Goal: Task Accomplishment & Management: Complete application form

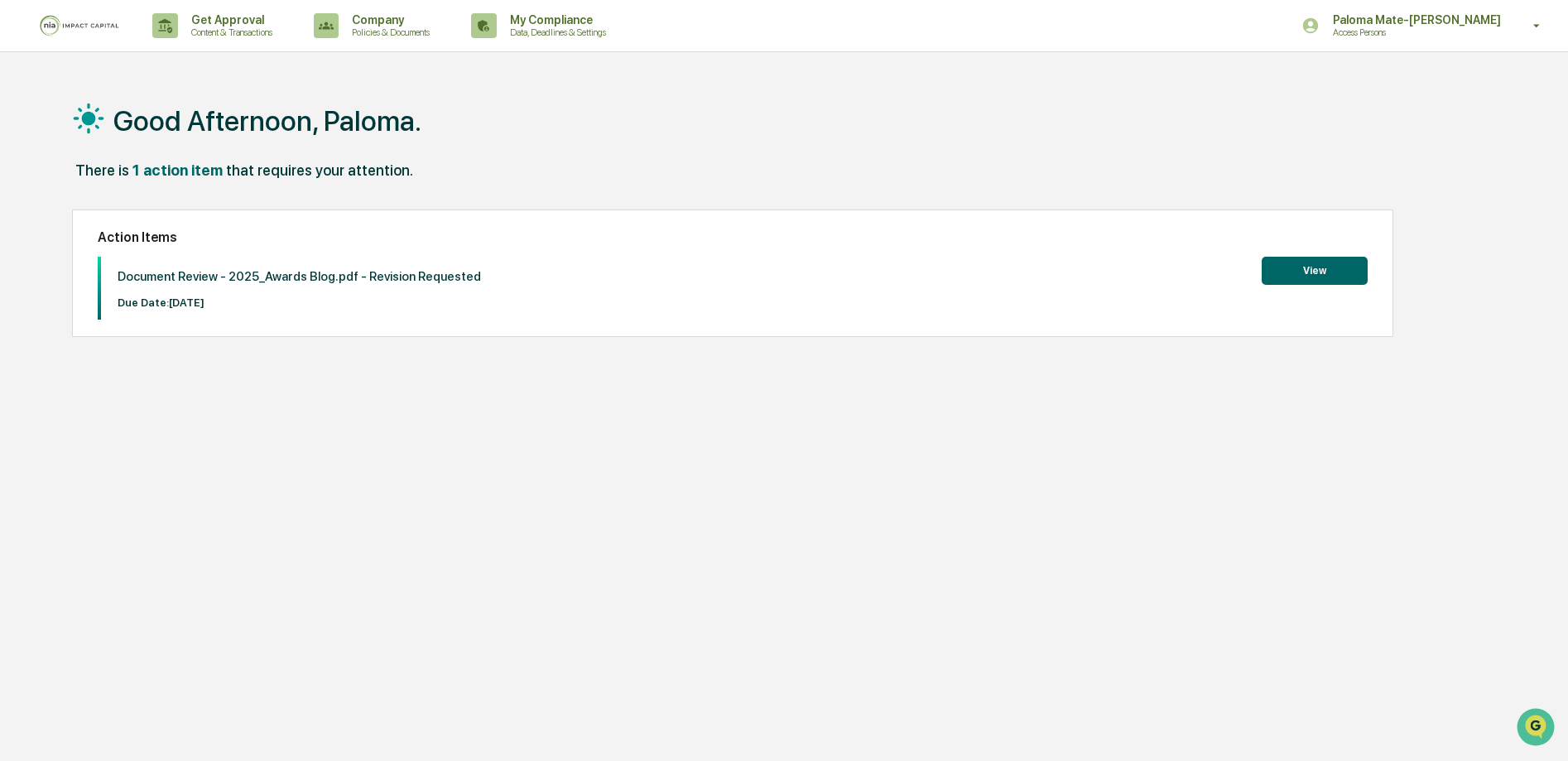
click at [1283, 273] on button "View" at bounding box center [1314, 271] width 106 height 29
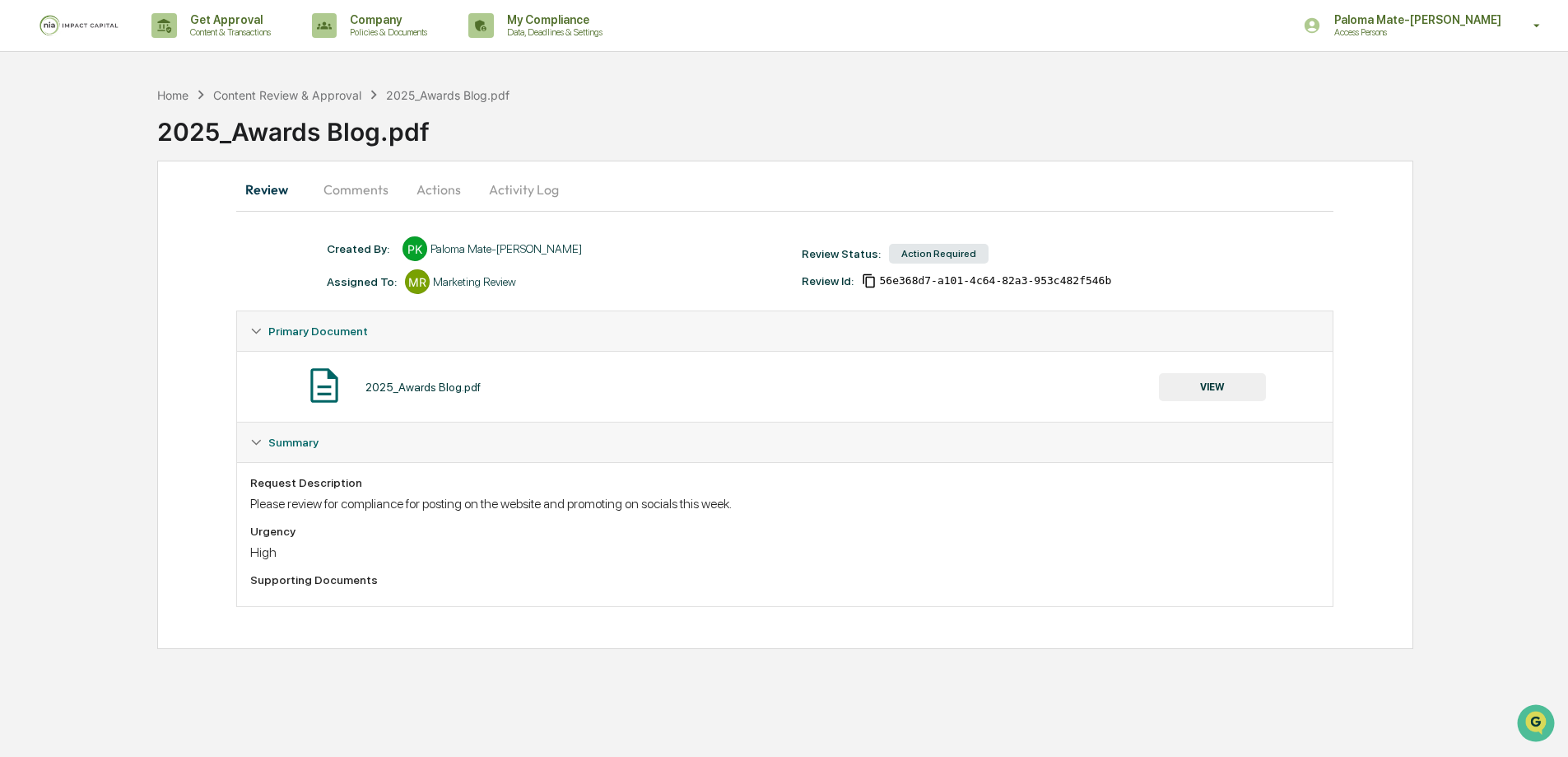
click at [383, 175] on button "Comments" at bounding box center [356, 189] width 92 height 40
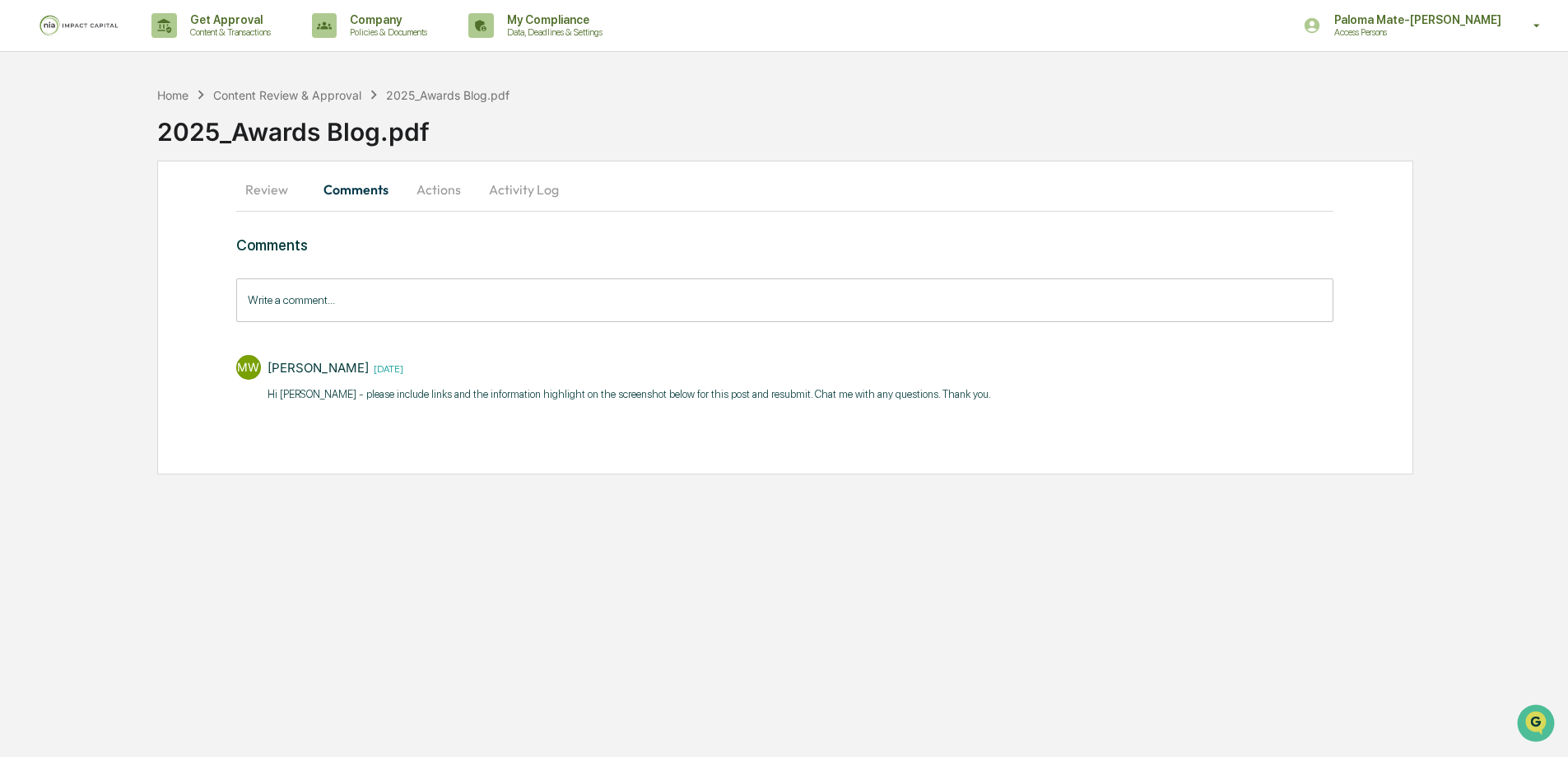
click at [439, 187] on button "Actions" at bounding box center [439, 189] width 74 height 40
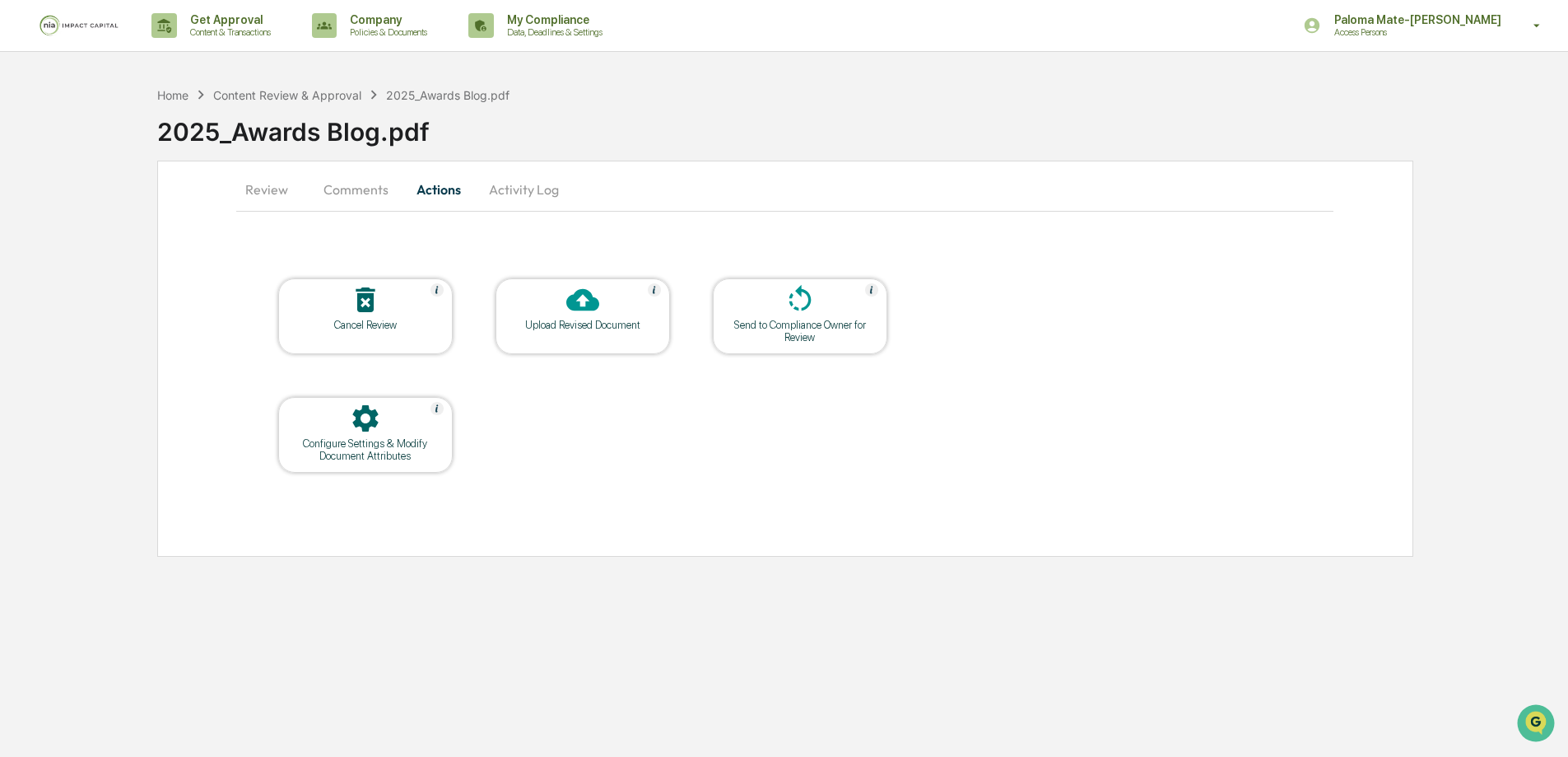
click at [528, 189] on button "Activity Log" at bounding box center [524, 189] width 96 height 40
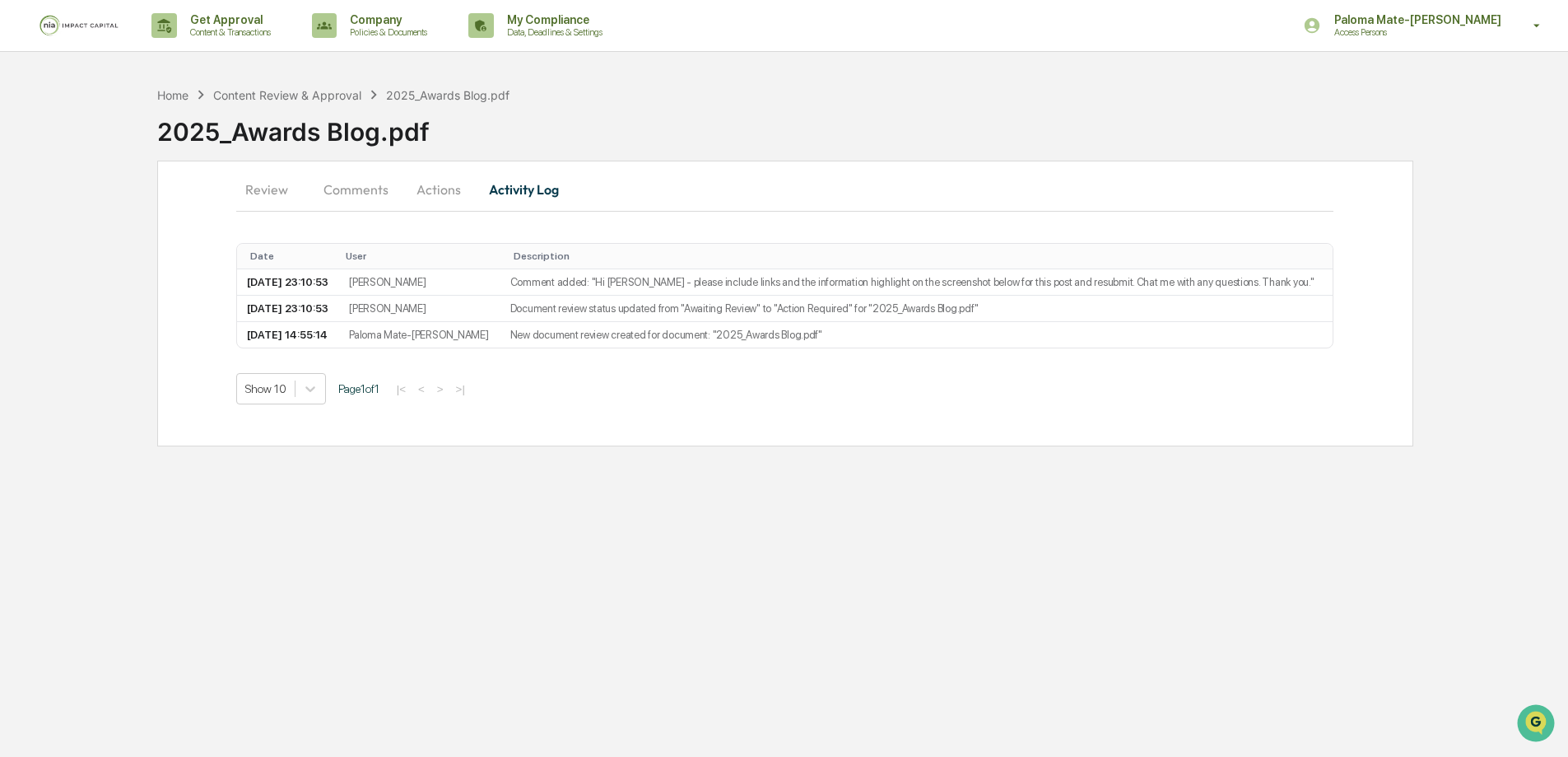
click at [288, 188] on button "Review" at bounding box center [273, 189] width 74 height 40
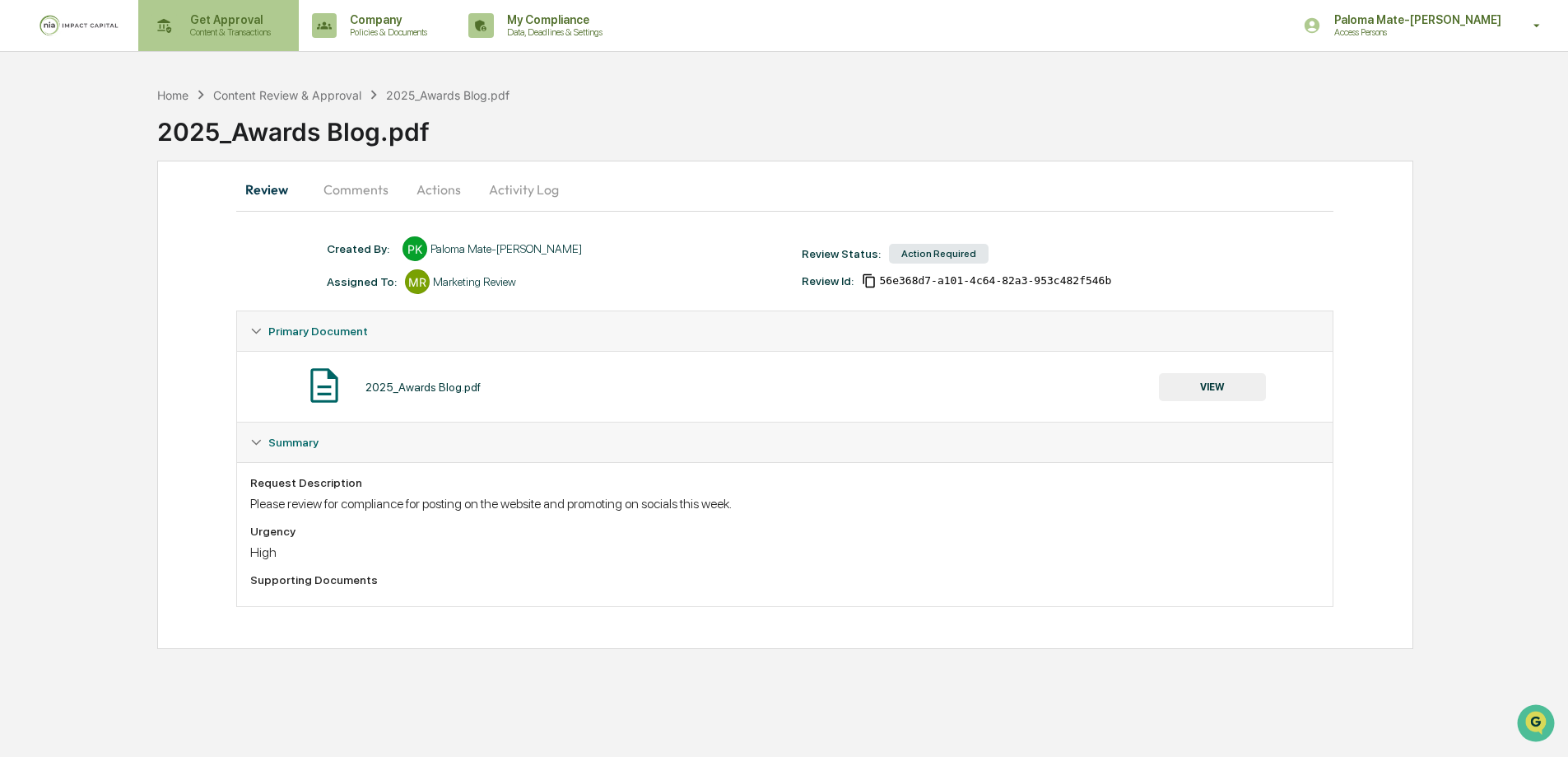
click at [218, 35] on p "Content & Transactions" at bounding box center [228, 32] width 102 height 11
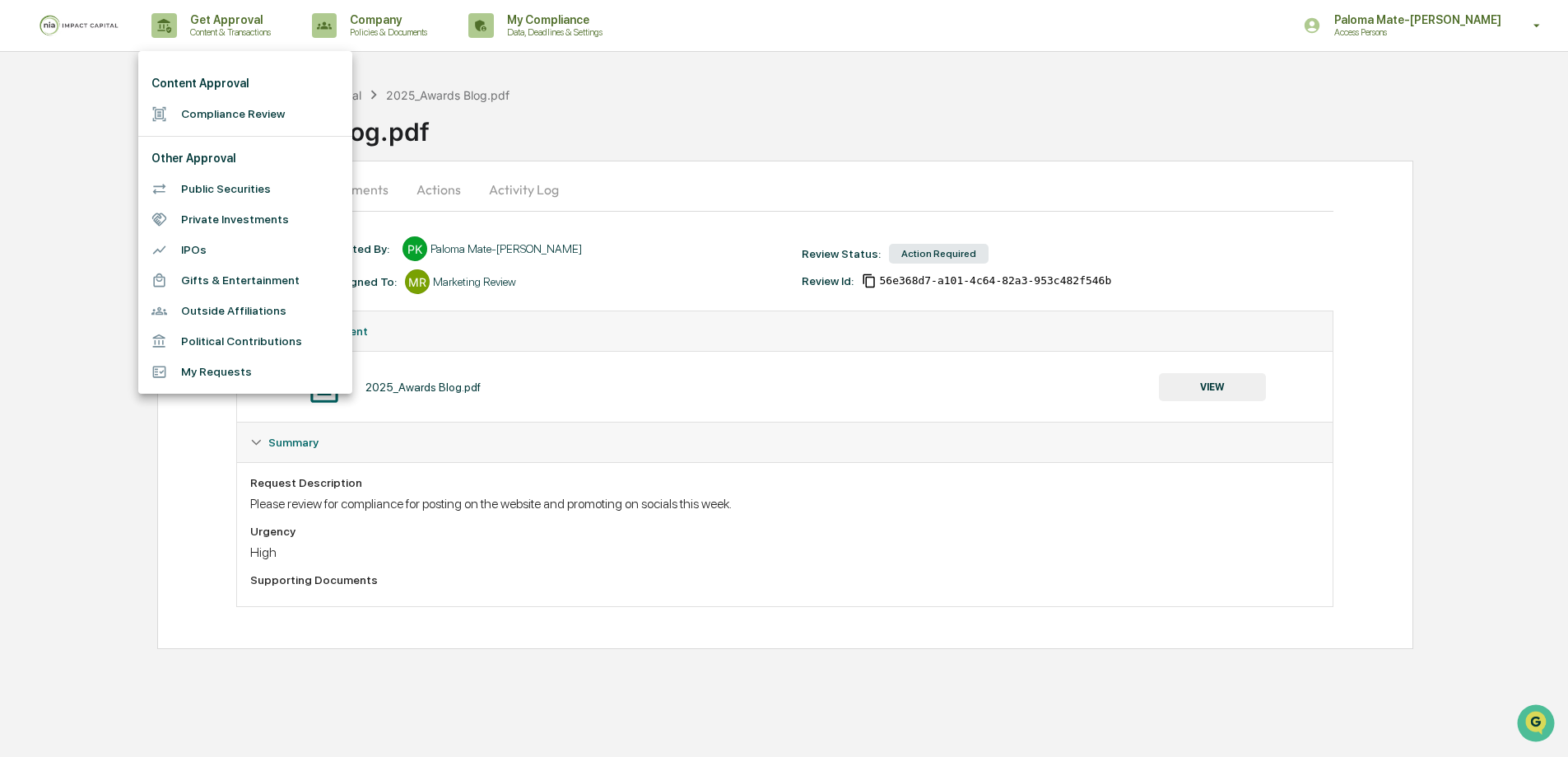
click at [229, 94] on li "Content Approval" at bounding box center [245, 83] width 214 height 30
click at [229, 117] on li "Compliance Review" at bounding box center [245, 114] width 214 height 30
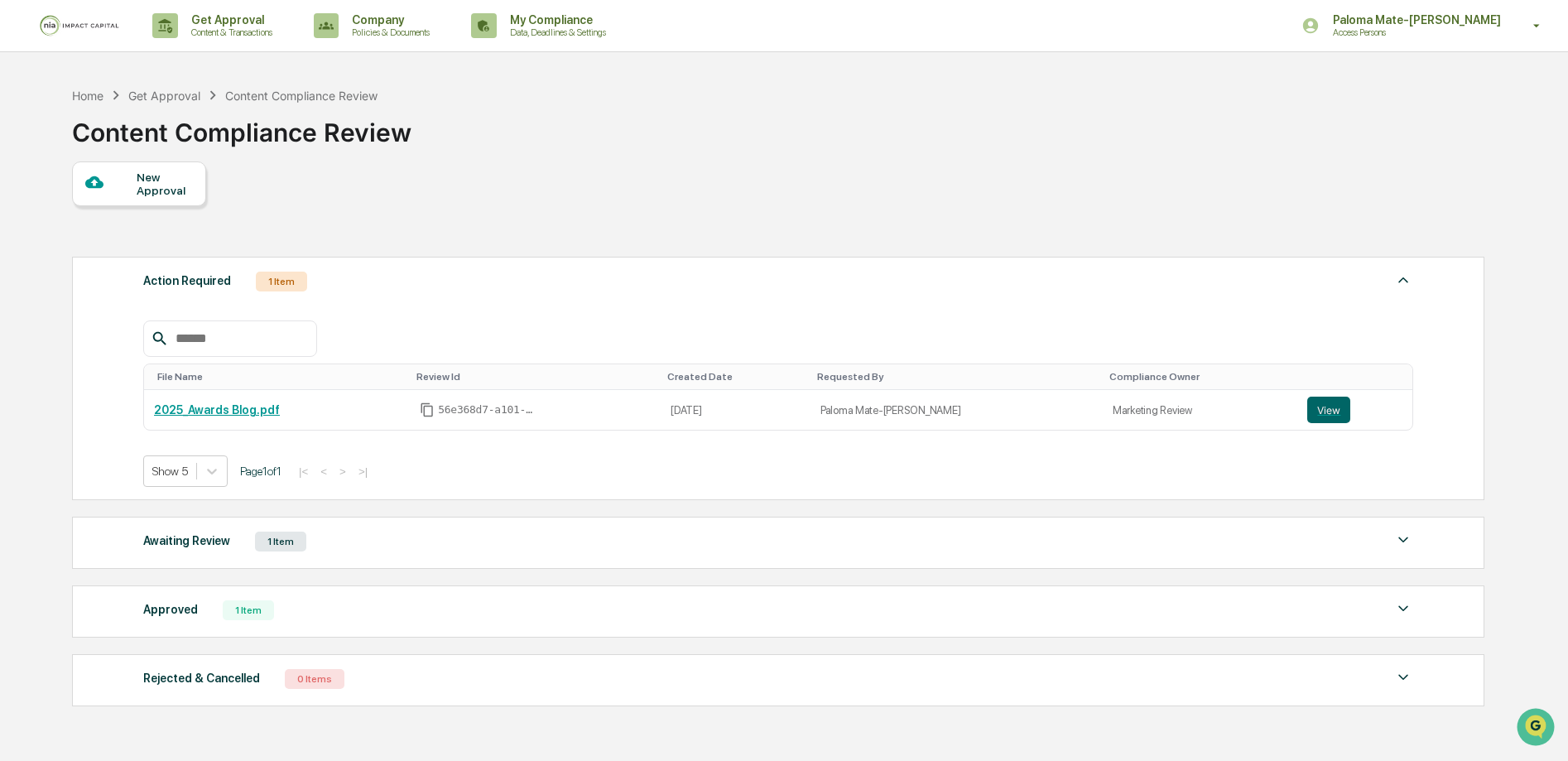
click at [168, 188] on div "New Approval" at bounding box center [165, 184] width 55 height 27
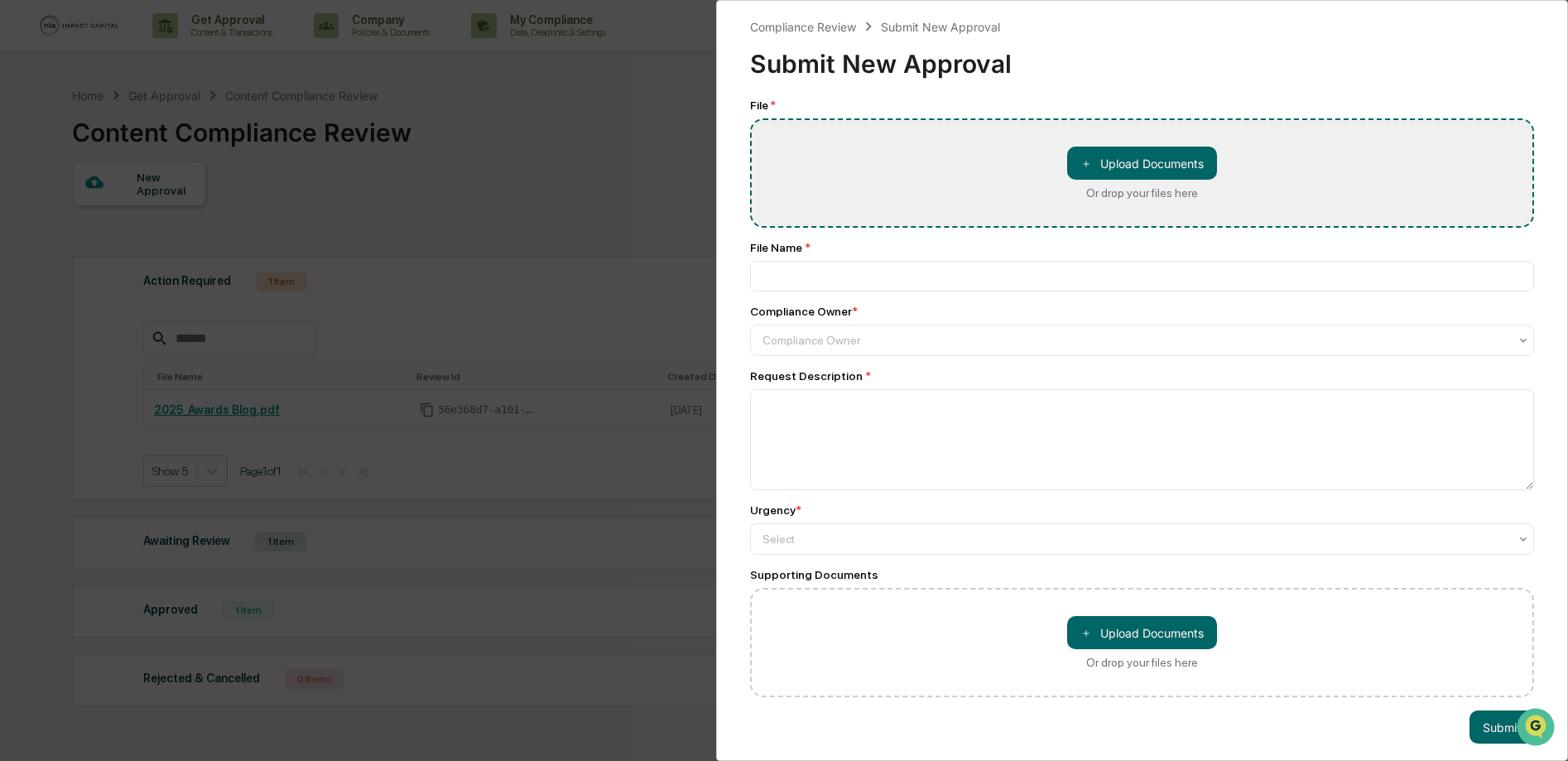
type input "**********"
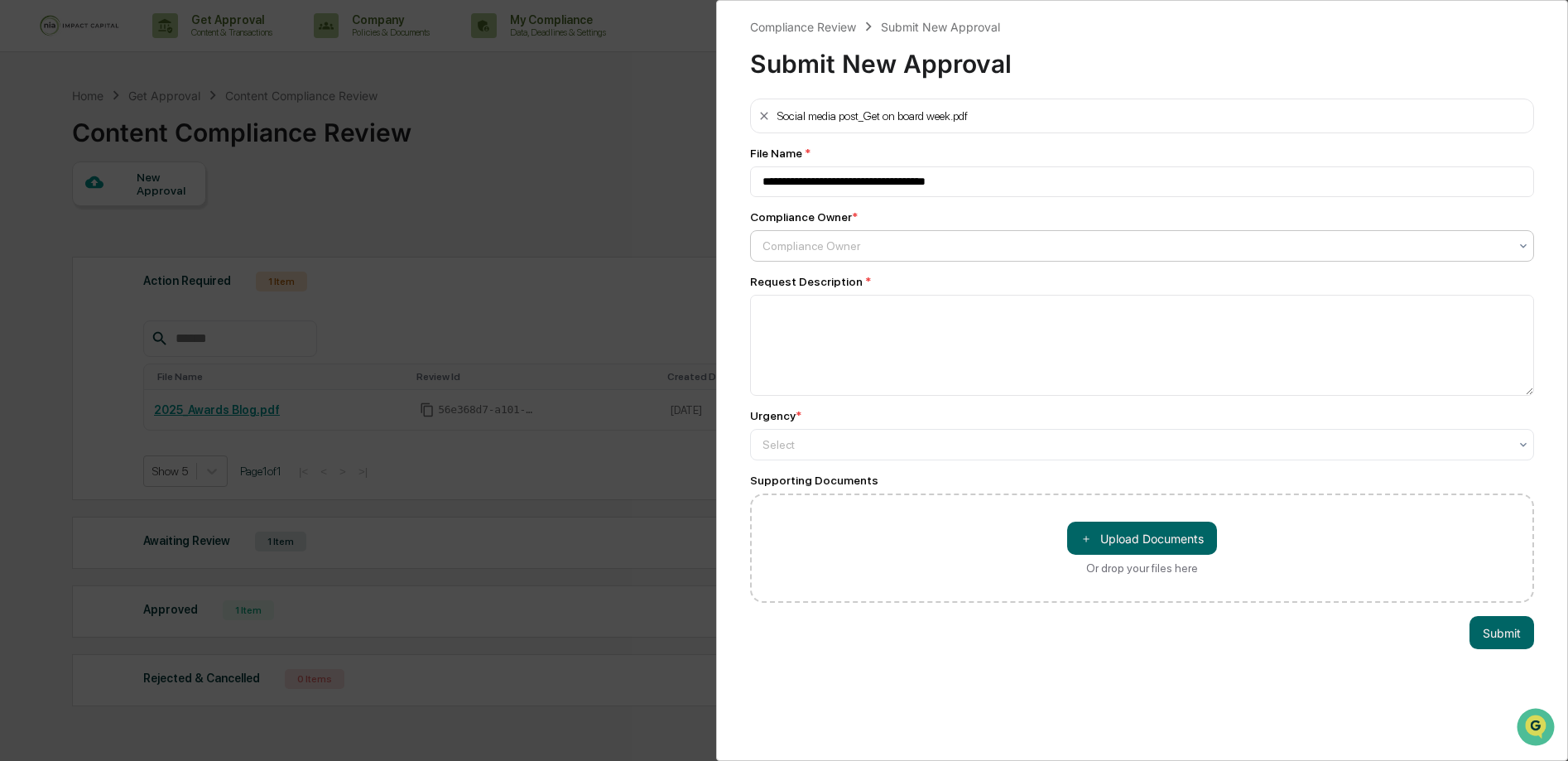
click at [881, 242] on div at bounding box center [1135, 245] width 745 height 16
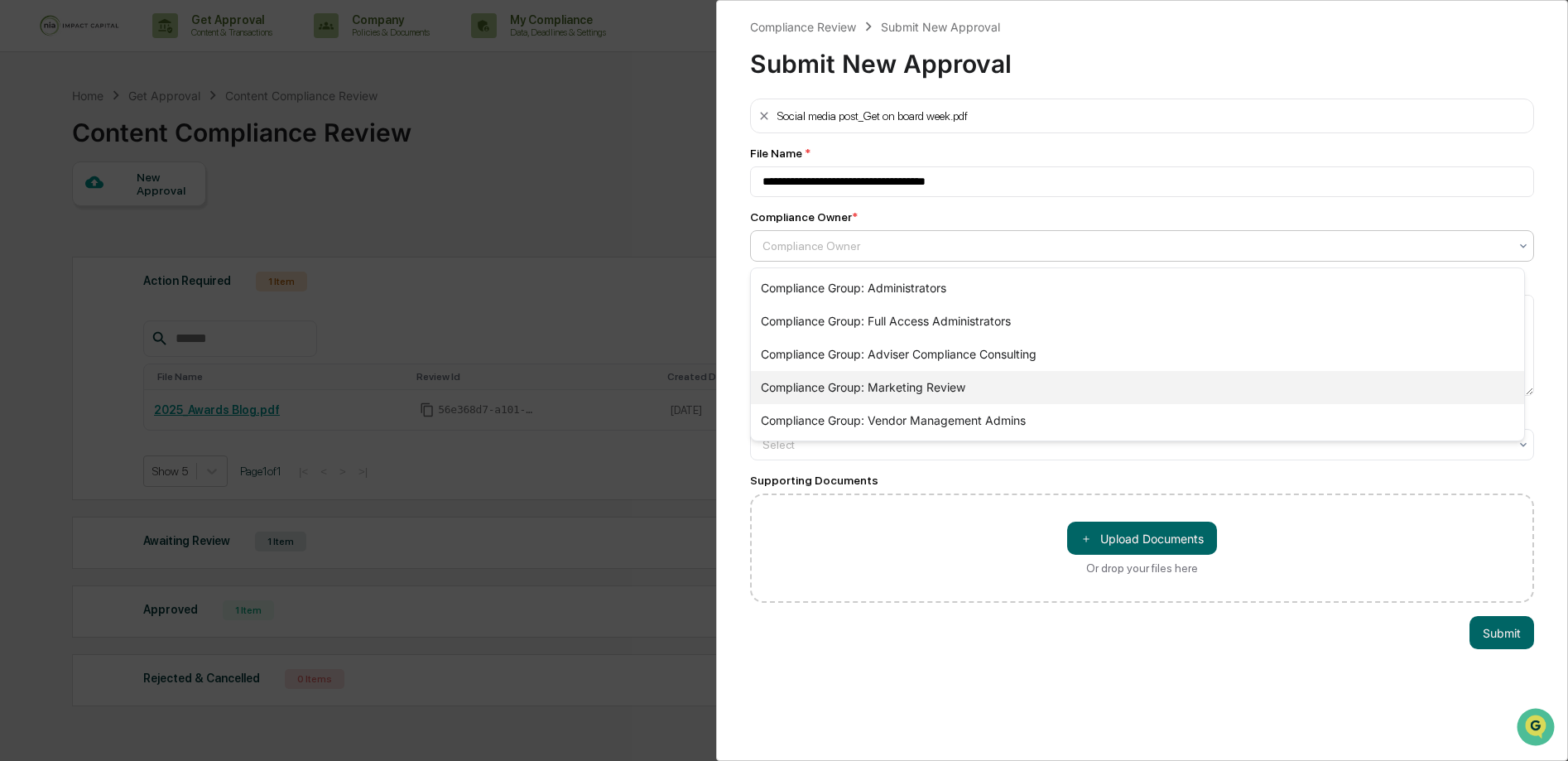
click at [887, 393] on div "Compliance Group: Marketing Review" at bounding box center [1137, 387] width 773 height 33
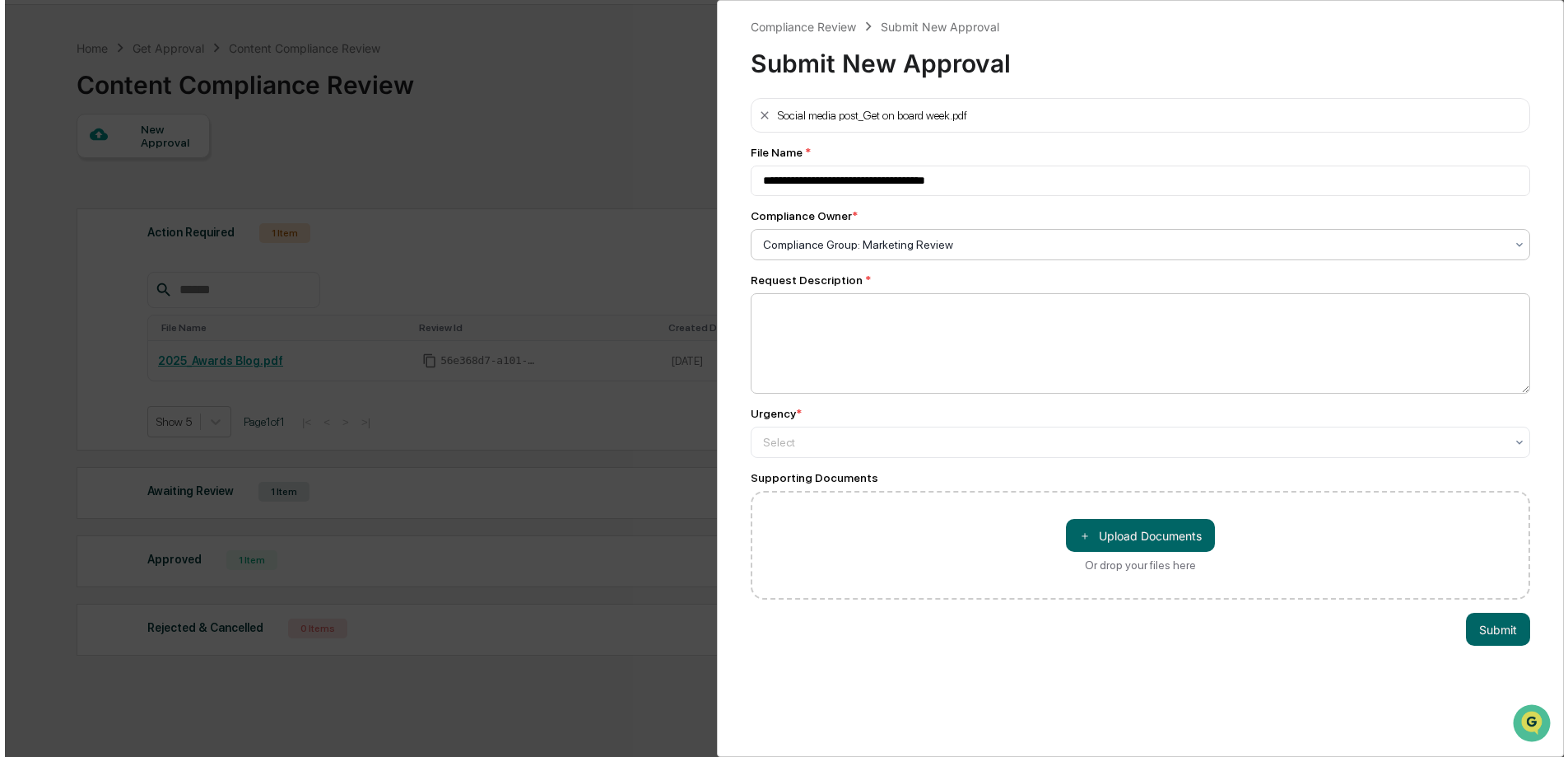
scroll to position [85, 0]
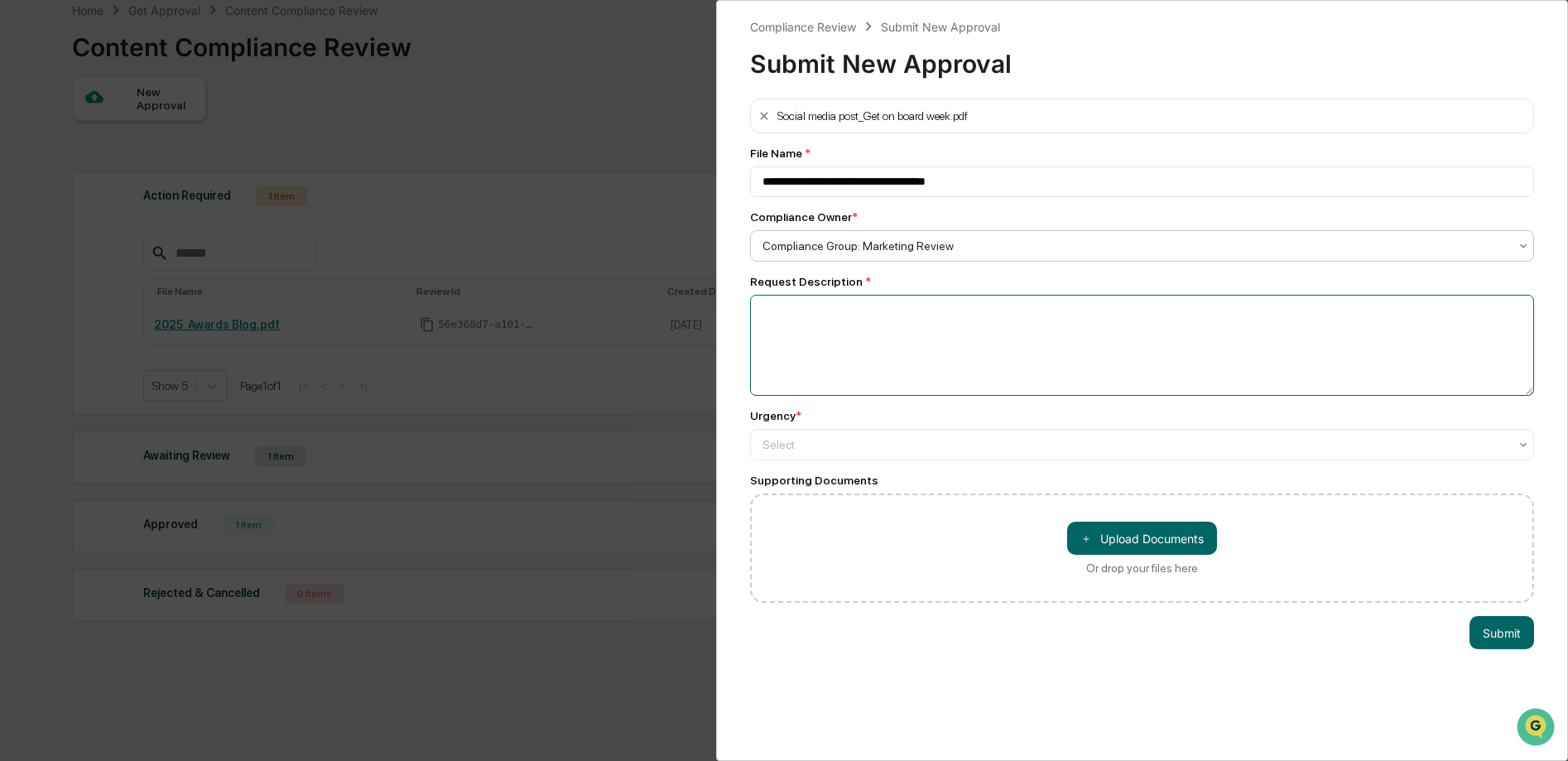
click at [942, 336] on textarea at bounding box center [1142, 345] width 784 height 101
type textarea "**********"
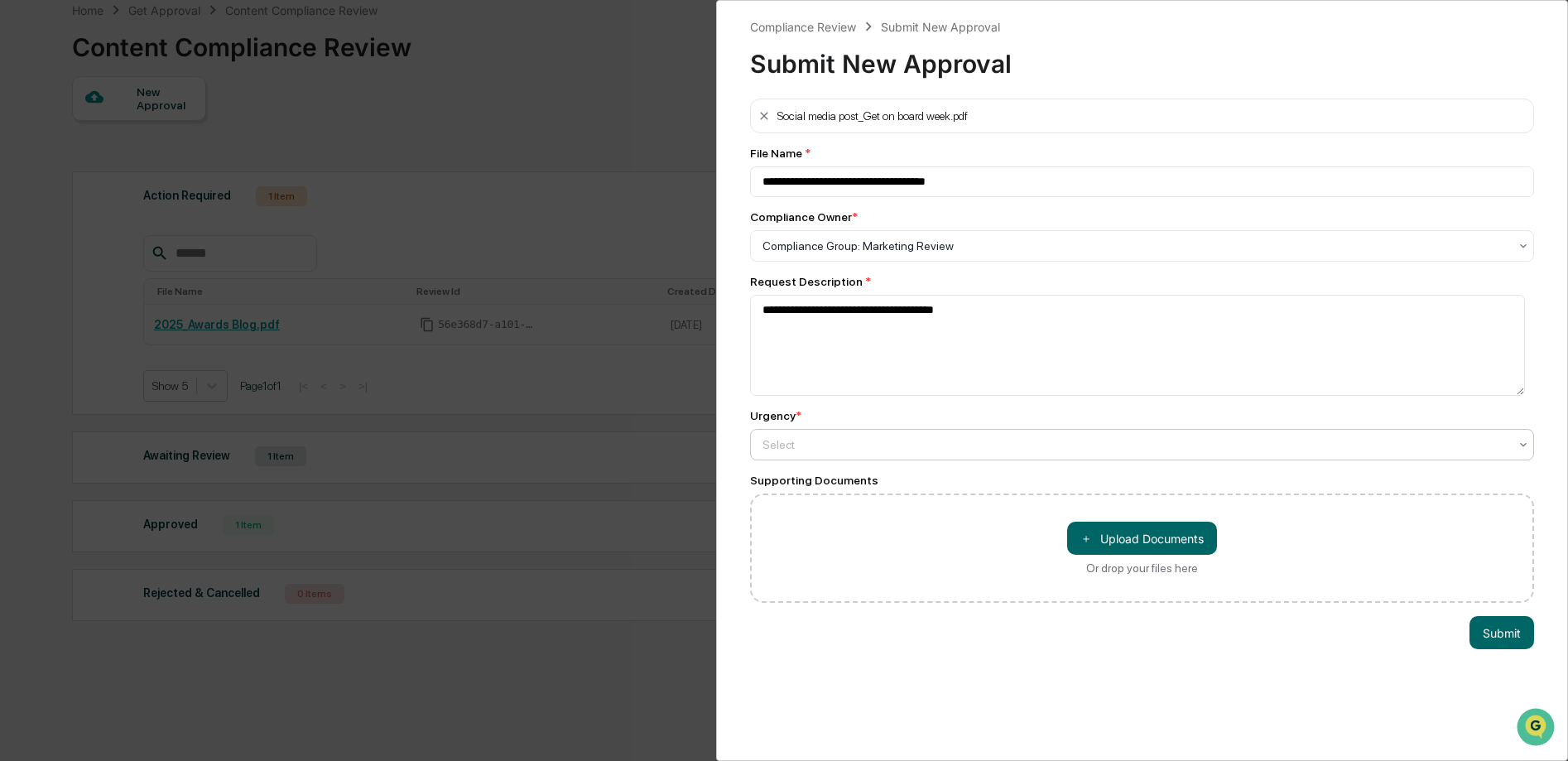
click at [928, 254] on div at bounding box center [1135, 245] width 745 height 16
click at [925, 490] on div "High" at bounding box center [1137, 488] width 773 height 33
click at [1492, 640] on button "Submit" at bounding box center [1501, 633] width 65 height 33
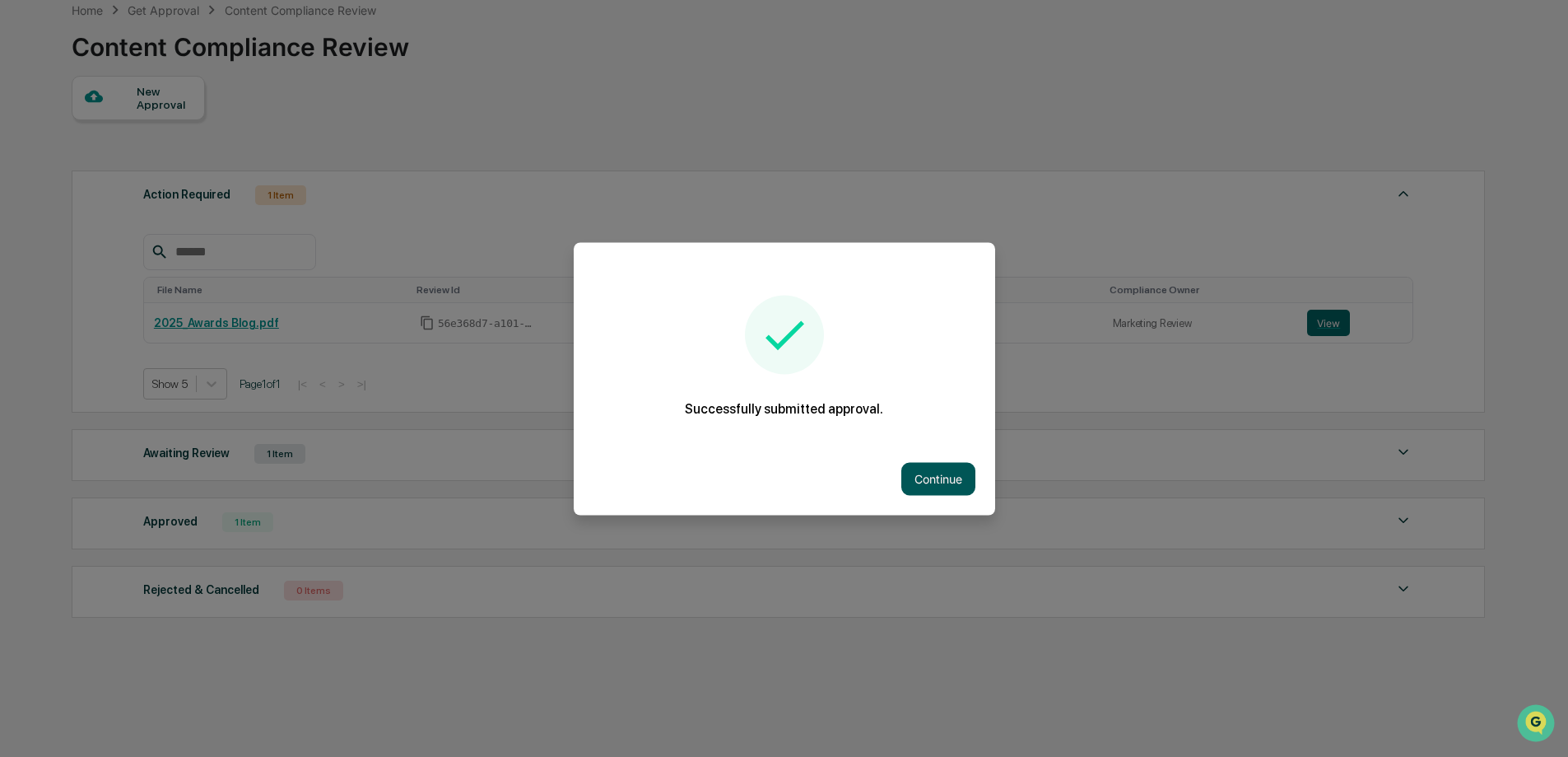
click at [932, 473] on button "Continue" at bounding box center [938, 478] width 74 height 33
